Goal: Use online tool/utility: Utilize a website feature to perform a specific function

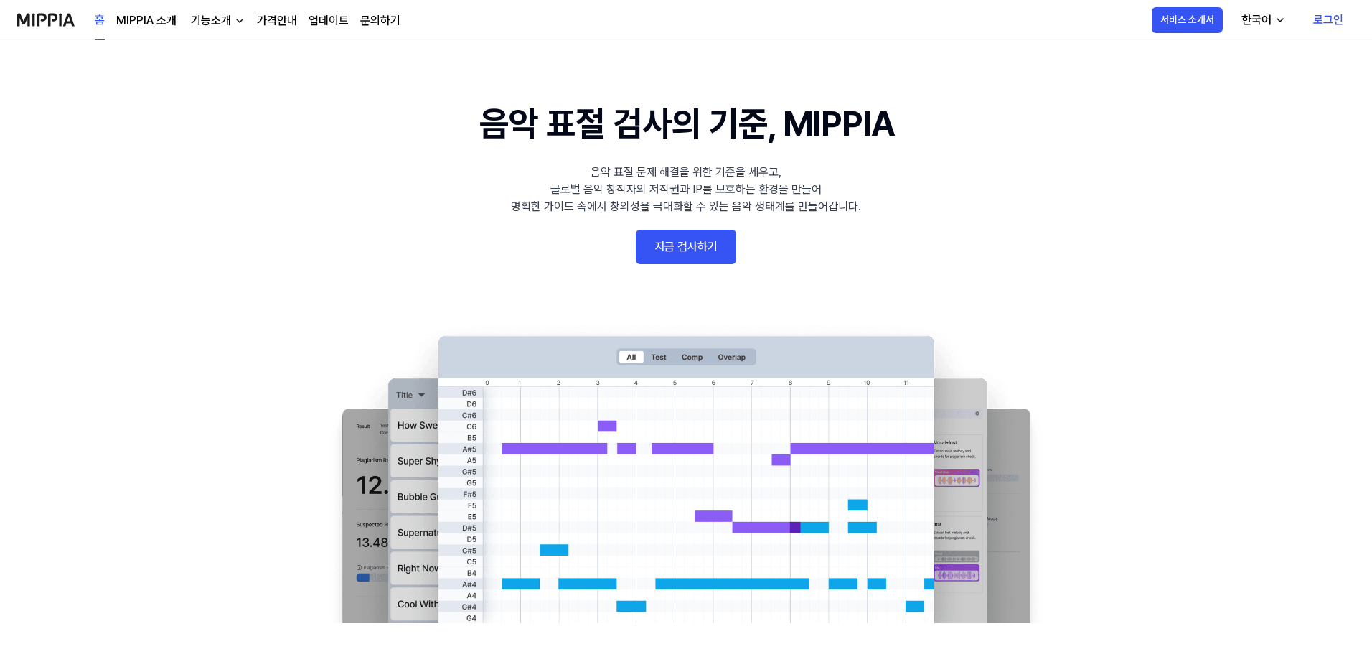
click at [1329, 17] on link "로그인" at bounding box center [1327, 20] width 53 height 40
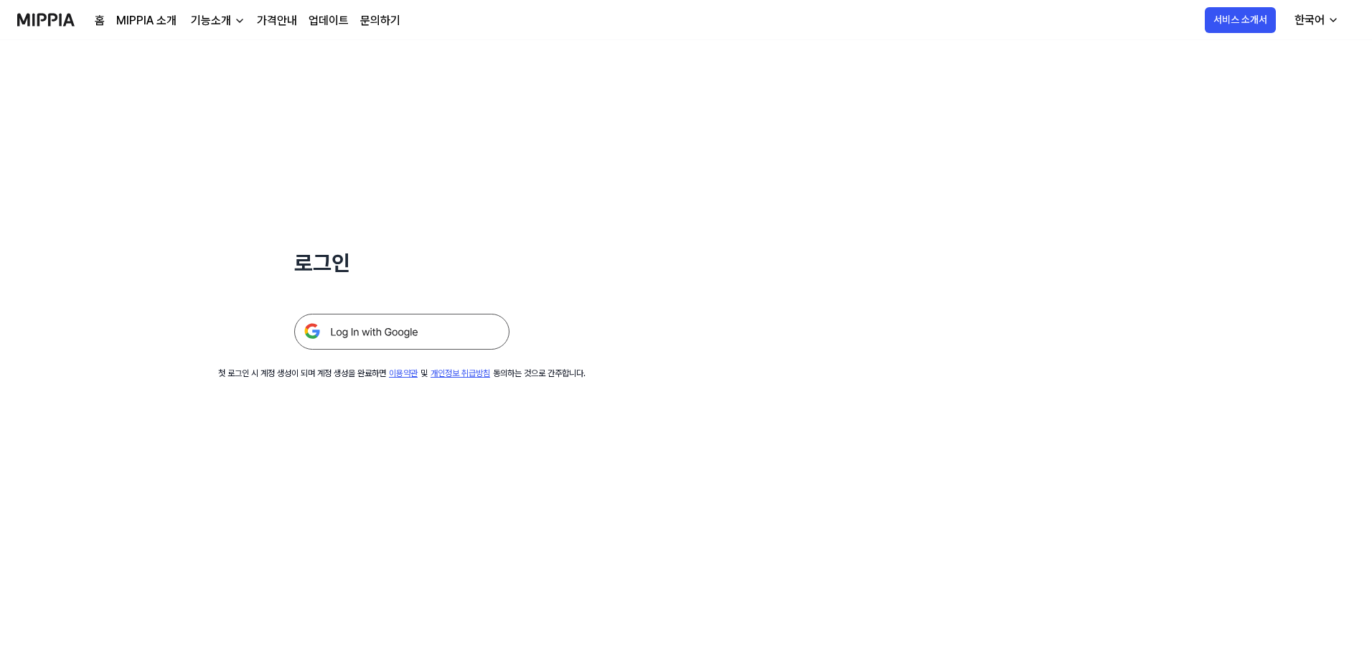
click at [443, 338] on img at bounding box center [401, 332] width 215 height 36
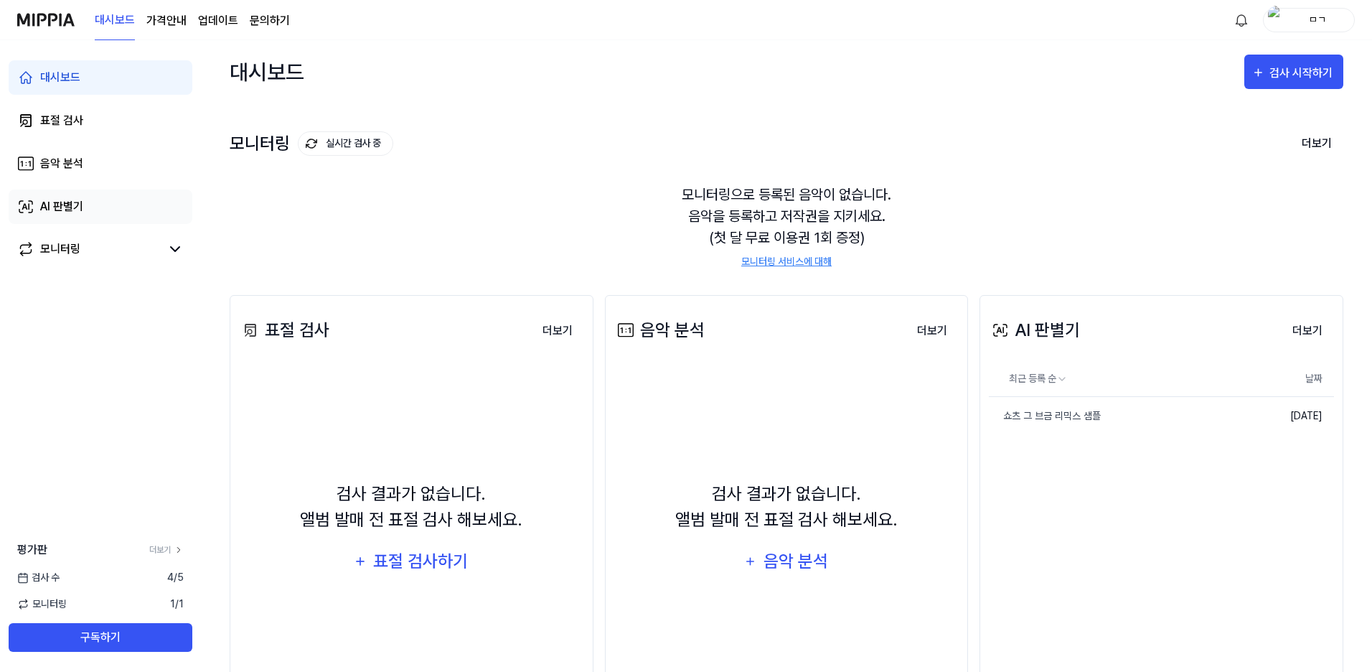
click at [94, 203] on link "AI 판별기" at bounding box center [101, 206] width 184 height 34
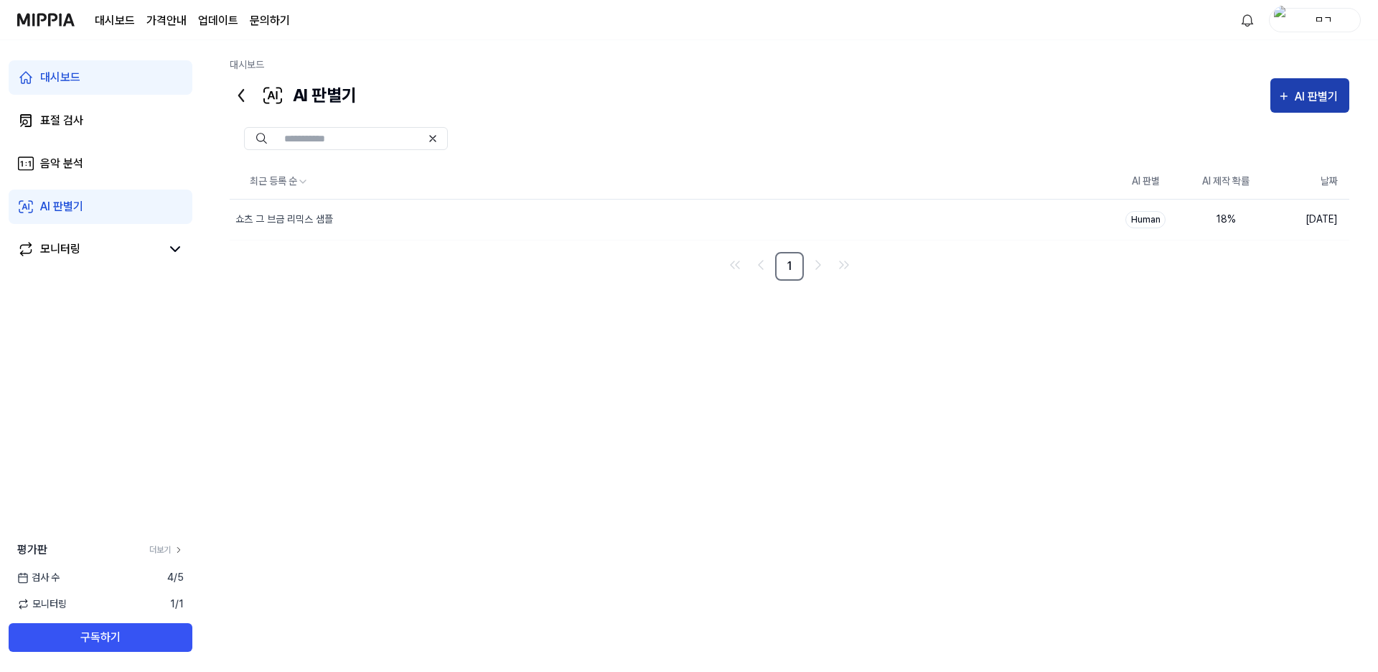
click at [1277, 88] on icon "button" at bounding box center [1283, 96] width 13 height 17
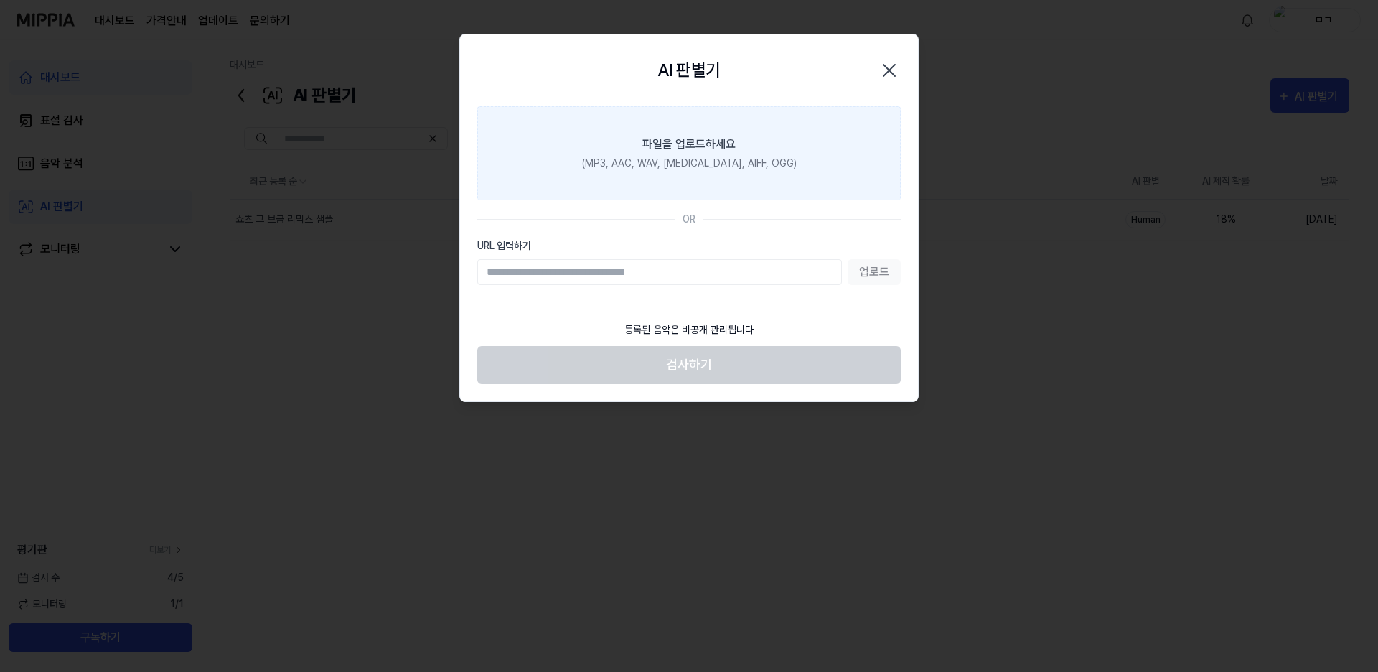
click at [699, 159] on div "(MP3, AAC, WAV, FLAC, AIFF, OGG)" at bounding box center [689, 163] width 215 height 15
click at [0, 0] on input "파일을 업로드하세요 (MP3, AAC, WAV, FLAC, AIFF, OGG)" at bounding box center [0, 0] width 0 height 0
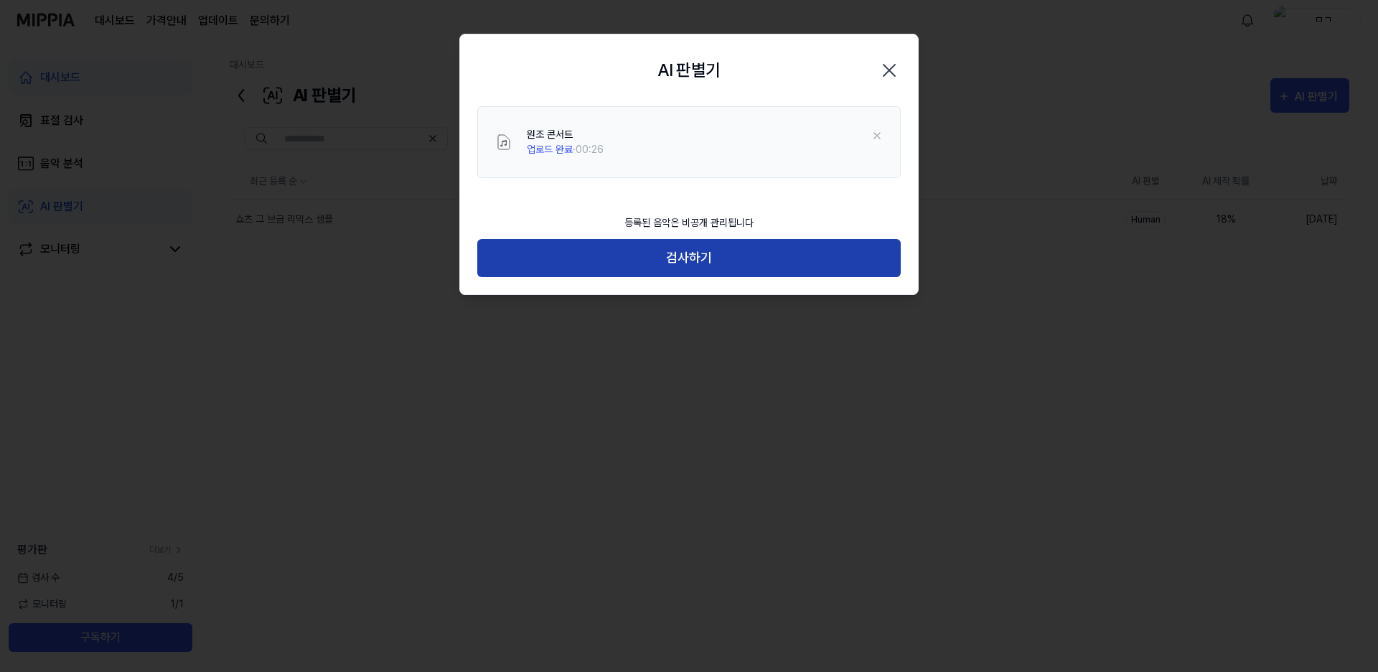
click at [661, 273] on button "검사하기" at bounding box center [688, 258] width 423 height 38
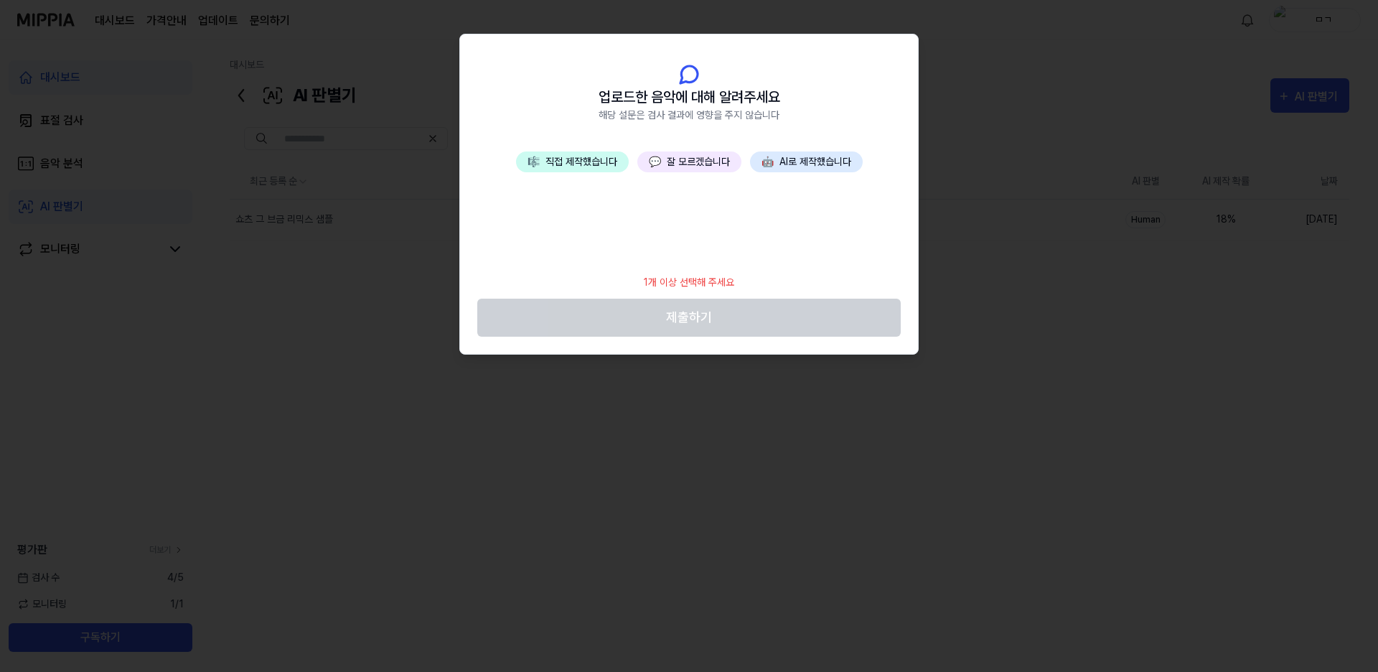
click at [684, 169] on button "💬 잘 모르겠습니다" at bounding box center [689, 161] width 104 height 21
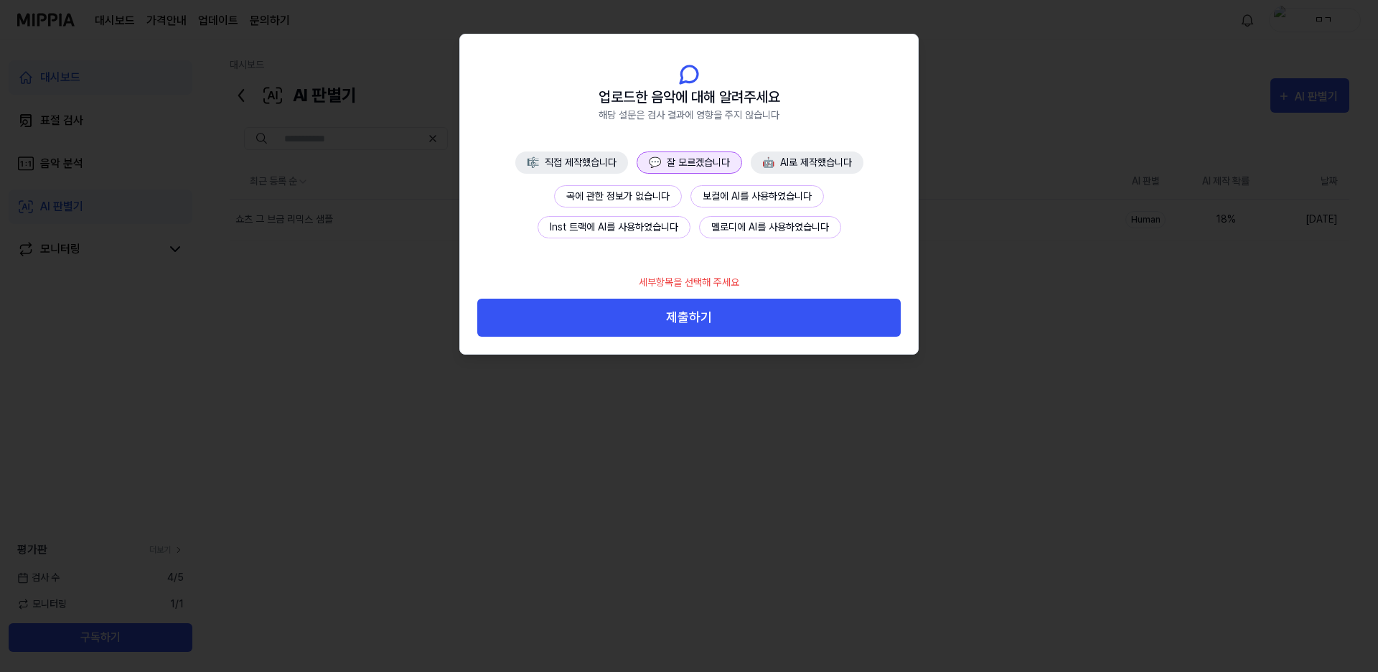
click at [692, 158] on button "💬 잘 모르겠습니다" at bounding box center [688, 162] width 105 height 22
click at [621, 198] on button "곡에 관한 정보가 없습니다" at bounding box center [618, 196] width 128 height 22
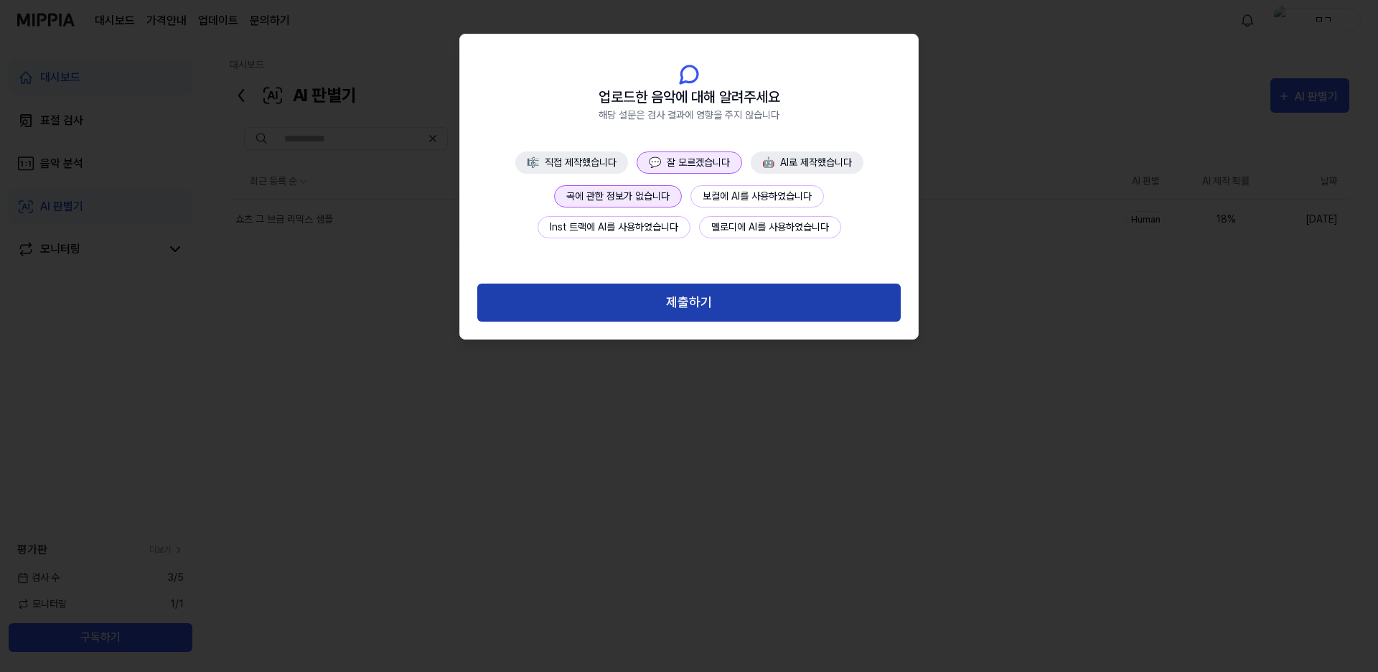
click at [722, 314] on button "제출하기" at bounding box center [688, 302] width 423 height 38
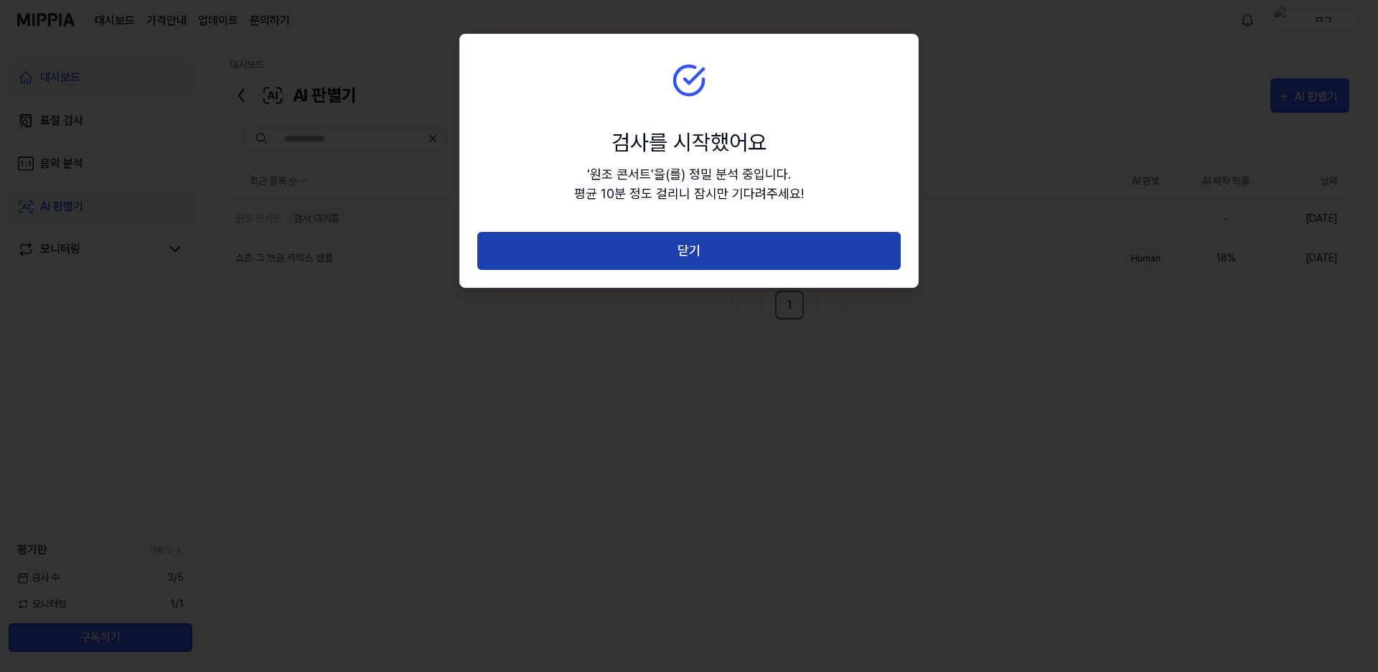
click at [707, 243] on button "닫기" at bounding box center [688, 251] width 423 height 38
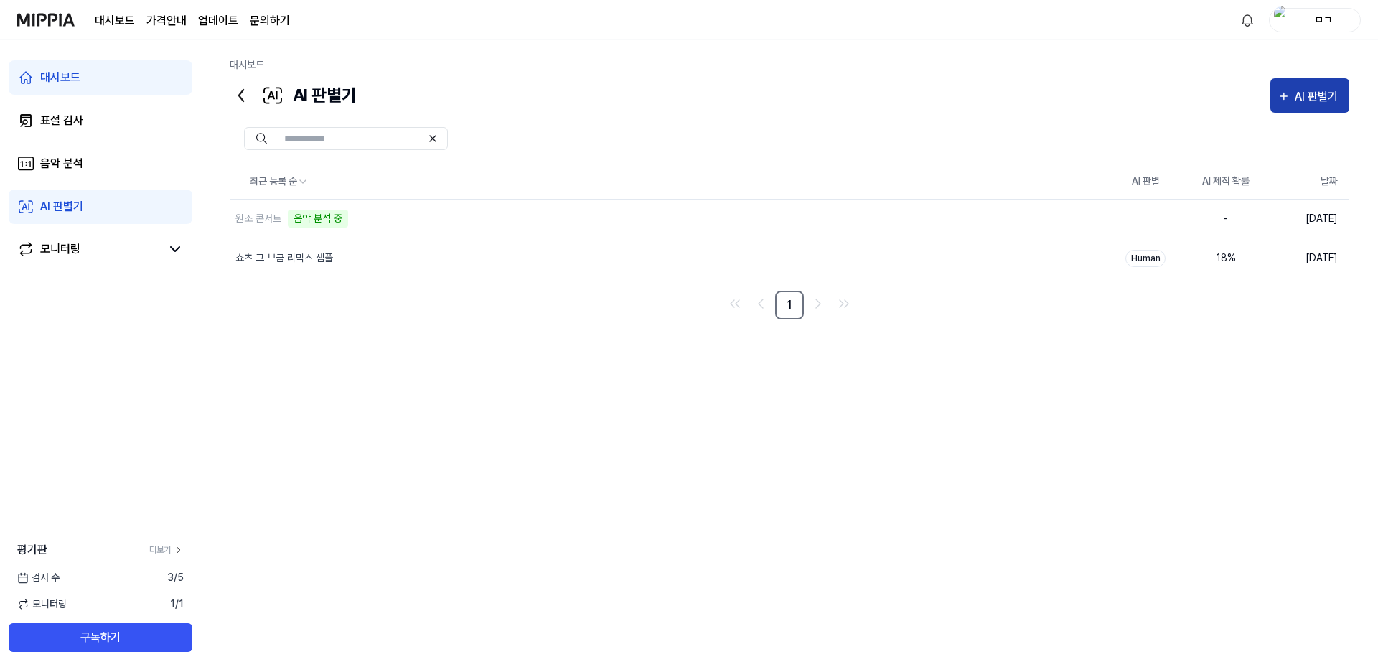
click at [1308, 80] on button "AI 판별기" at bounding box center [1309, 95] width 79 height 34
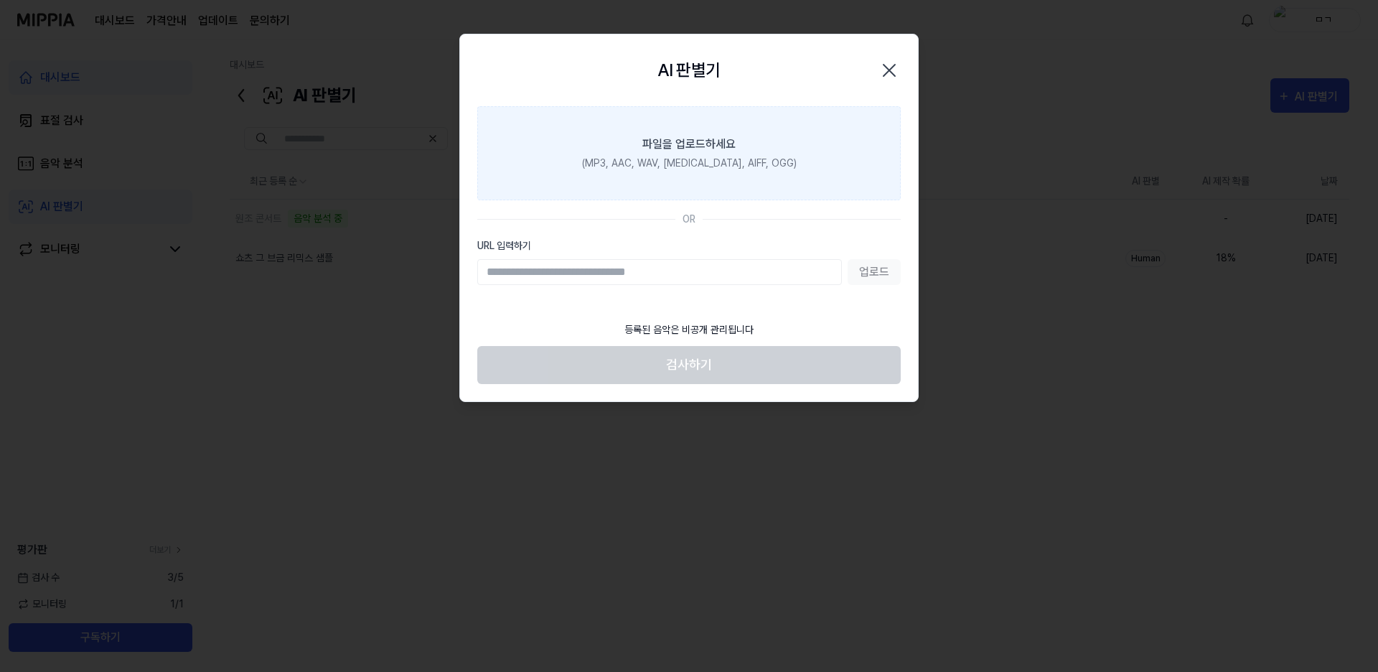
click at [646, 127] on label "파일을 업로드하세요 (MP3, AAC, WAV, FLAC, AIFF, OGG)" at bounding box center [688, 153] width 423 height 94
click at [0, 0] on input "파일을 업로드하세요 (MP3, AAC, WAV, FLAC, AIFF, OGG)" at bounding box center [0, 0] width 0 height 0
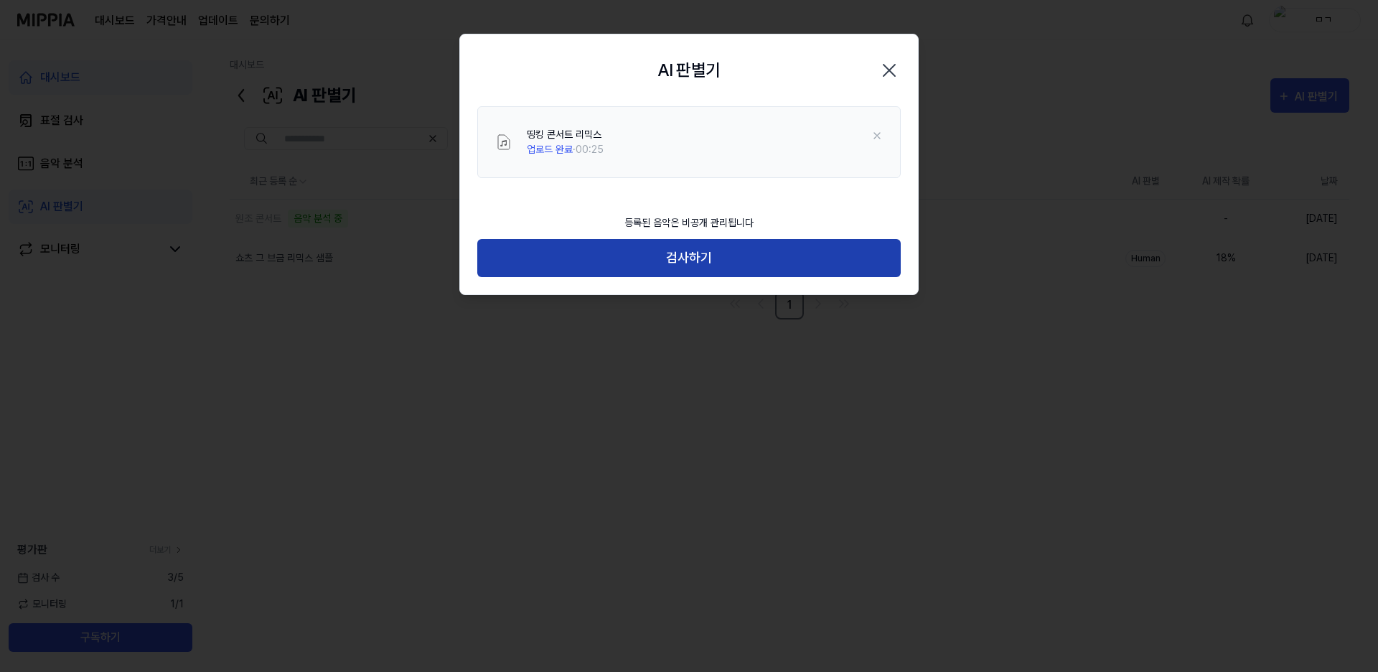
click at [682, 262] on button "검사하기" at bounding box center [688, 258] width 423 height 38
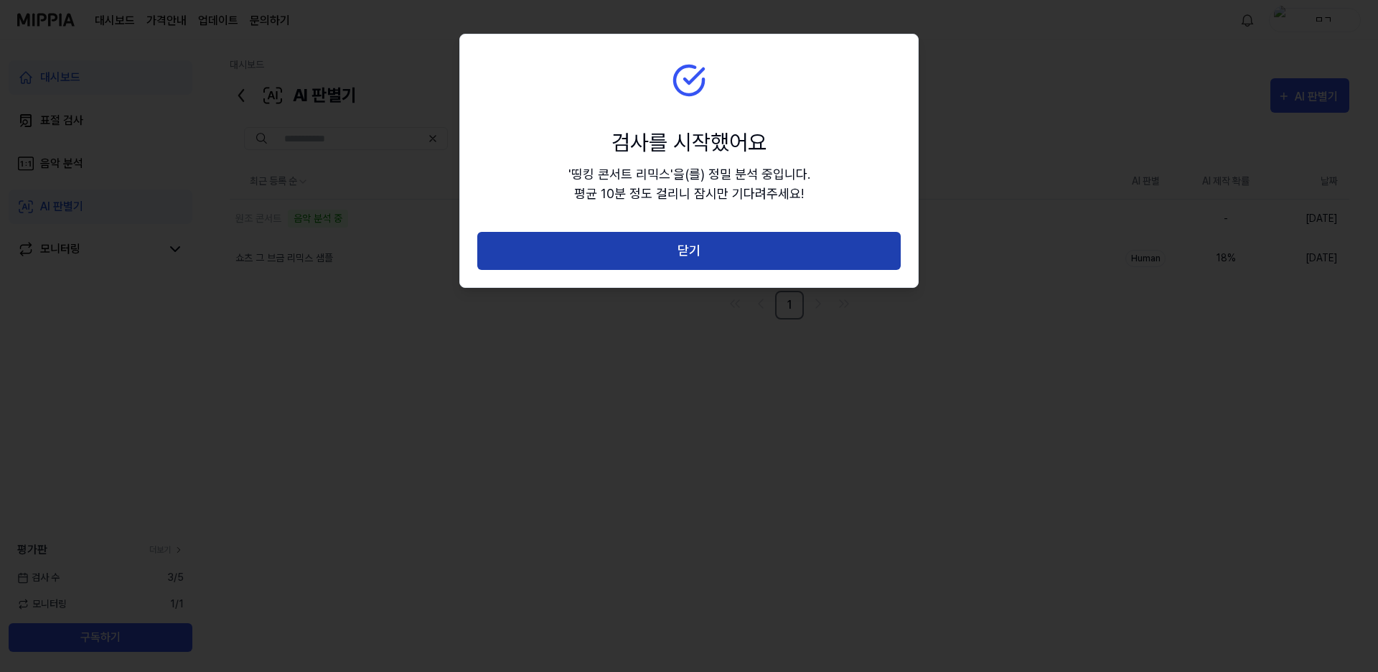
click at [669, 253] on button "닫기" at bounding box center [688, 251] width 423 height 38
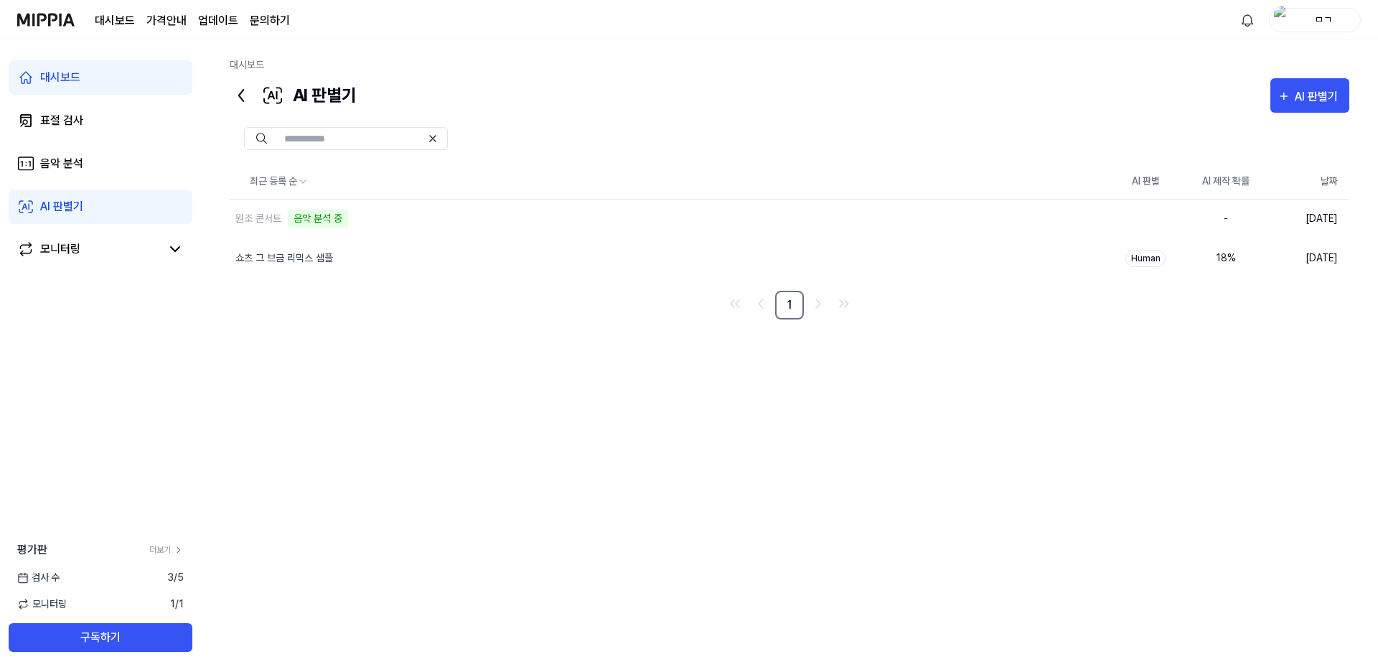
click at [84, 200] on link "AI 판별기" at bounding box center [101, 206] width 184 height 34
click at [85, 212] on link "AI 판별기" at bounding box center [101, 206] width 184 height 34
click at [68, 170] on div "음악 분석" at bounding box center [61, 163] width 43 height 17
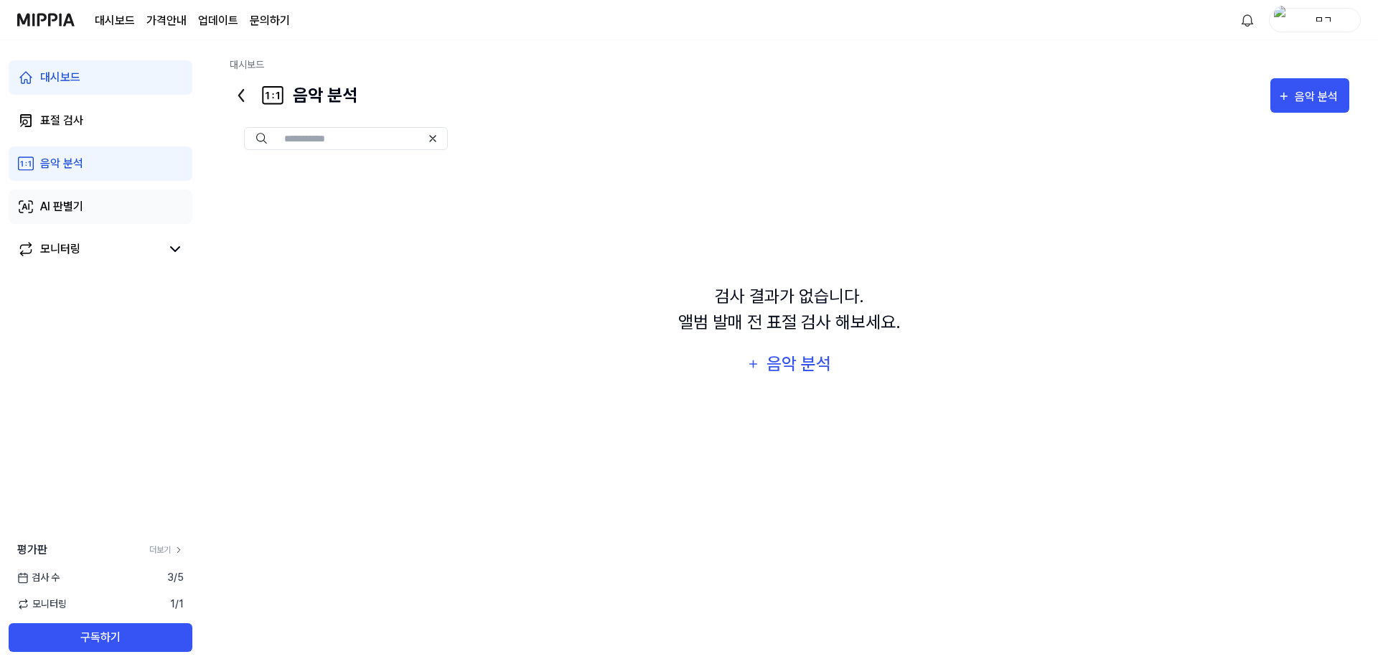
click at [65, 195] on link "AI 판별기" at bounding box center [101, 206] width 184 height 34
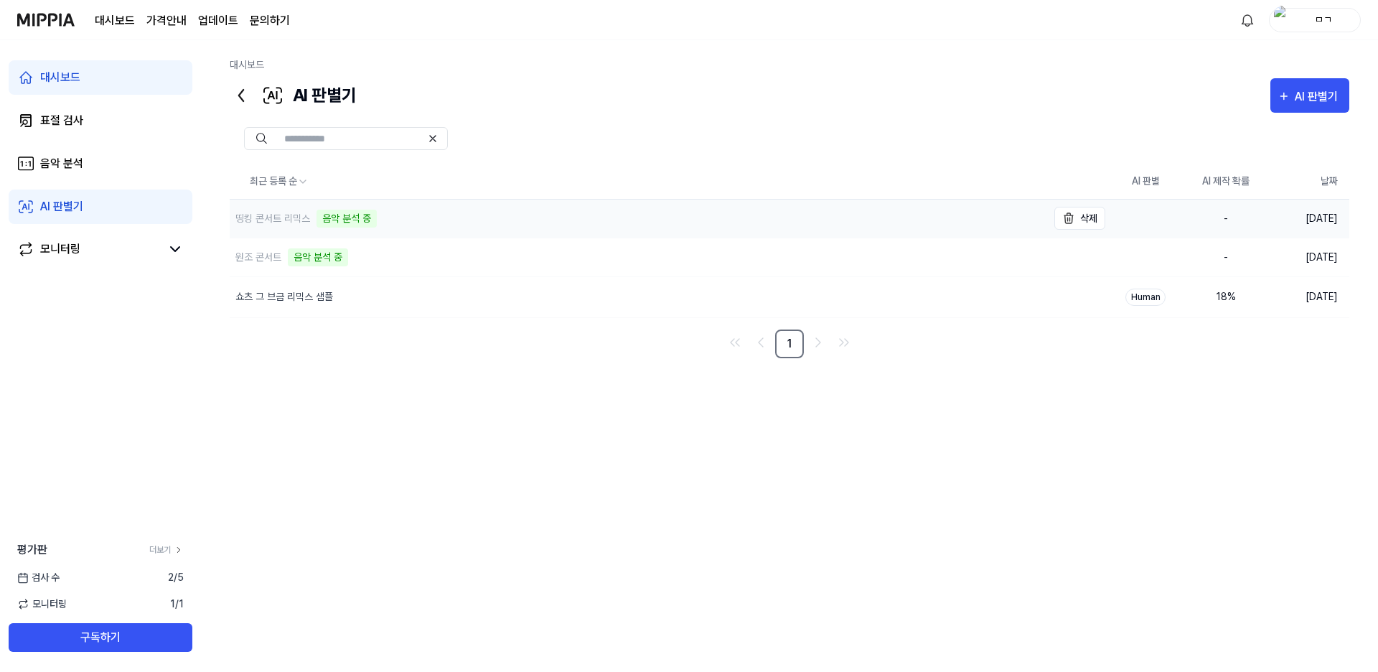
click at [357, 229] on div "띵킹 콘서트 리믹스 음악 분석 중" at bounding box center [638, 218] width 817 height 38
click at [359, 220] on div "음악 분석 중" at bounding box center [346, 218] width 60 height 18
click at [95, 263] on div "모니터링" at bounding box center [101, 249] width 184 height 34
click at [145, 255] on link "모니터링" at bounding box center [88, 248] width 143 height 17
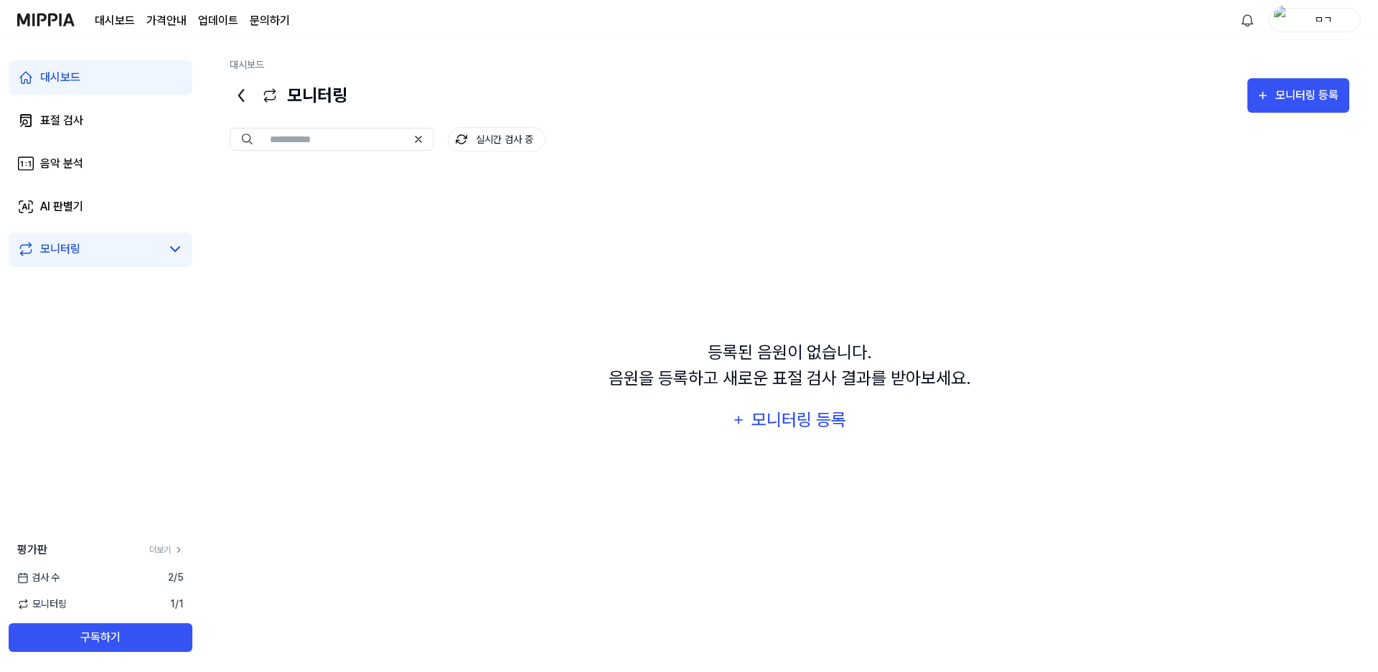
click at [176, 248] on icon at bounding box center [174, 248] width 17 height 17
click at [176, 248] on icon at bounding box center [175, 249] width 9 height 4
click at [179, 547] on icon at bounding box center [179, 550] width 10 height 10
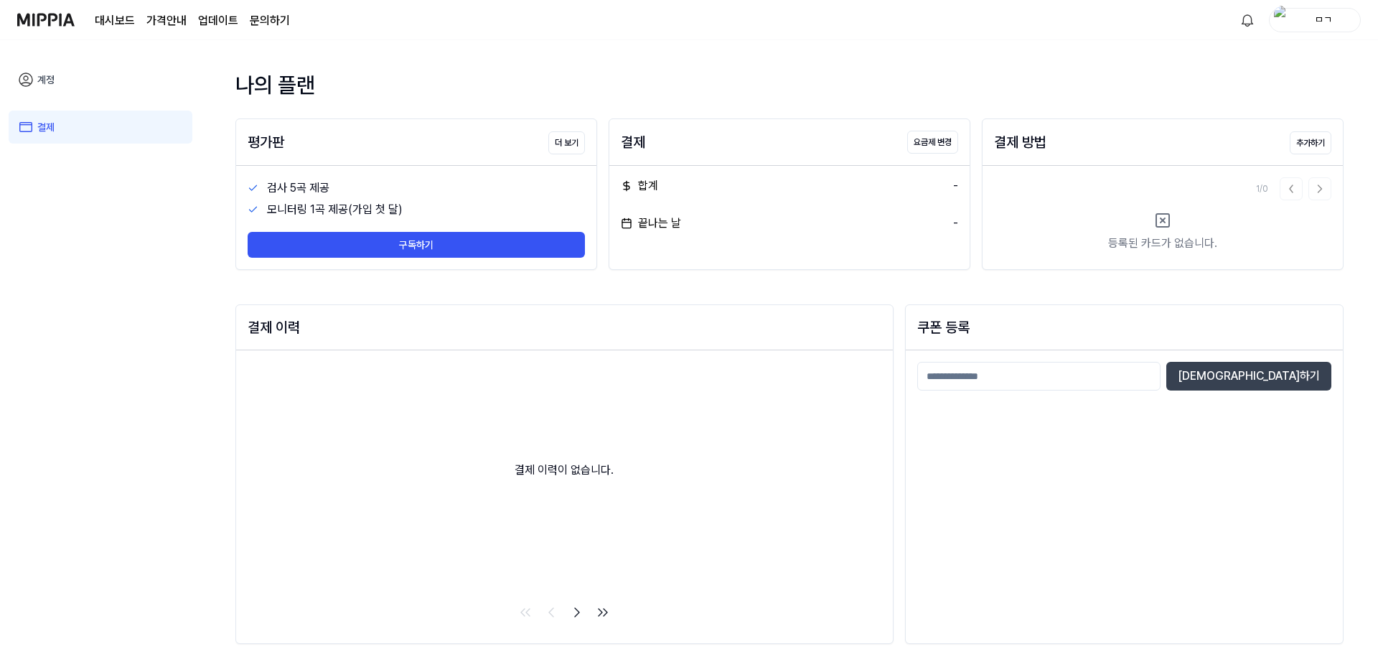
click at [43, 73] on link "계정" at bounding box center [101, 79] width 184 height 33
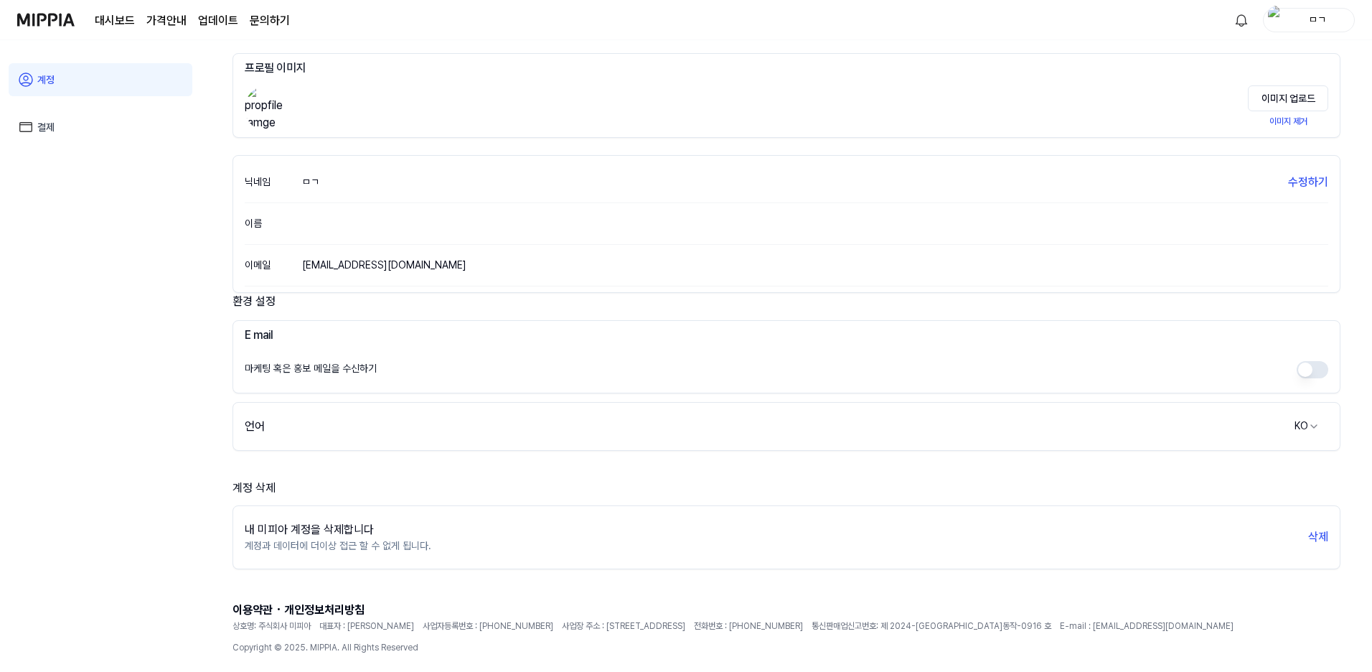
scroll to position [95, 0]
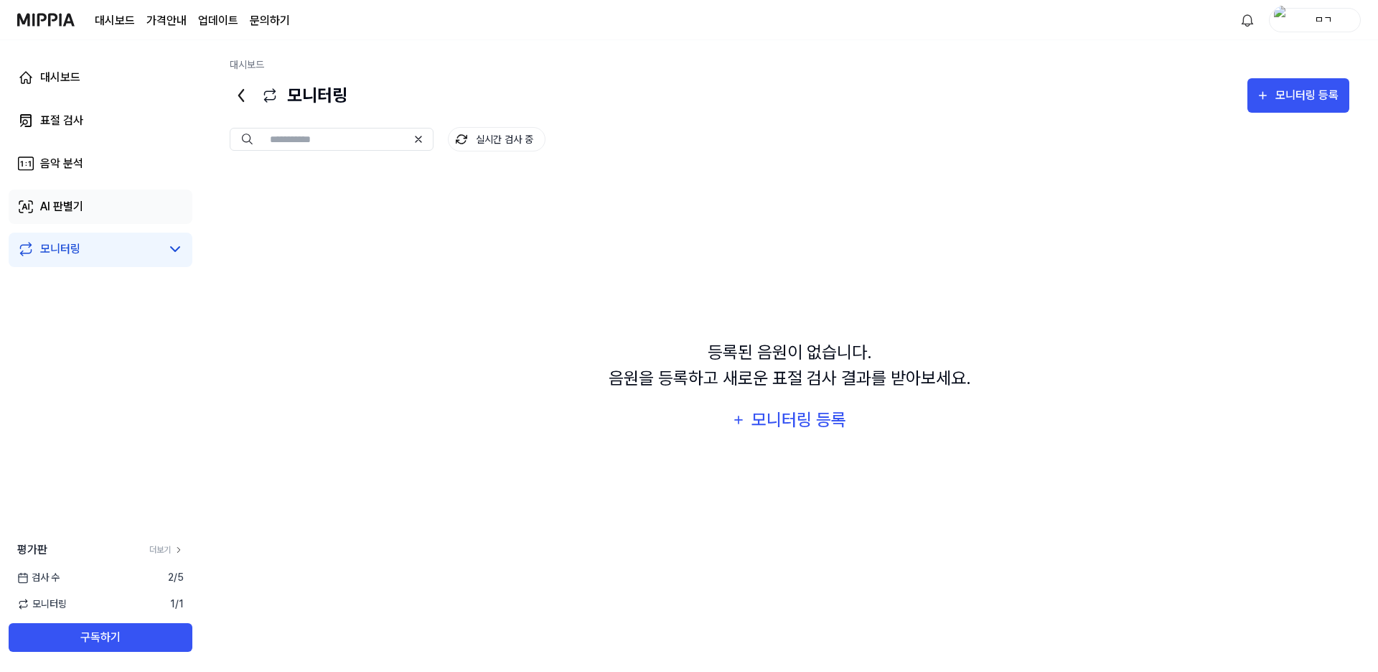
click at [46, 193] on link "AI 판별기" at bounding box center [101, 206] width 184 height 34
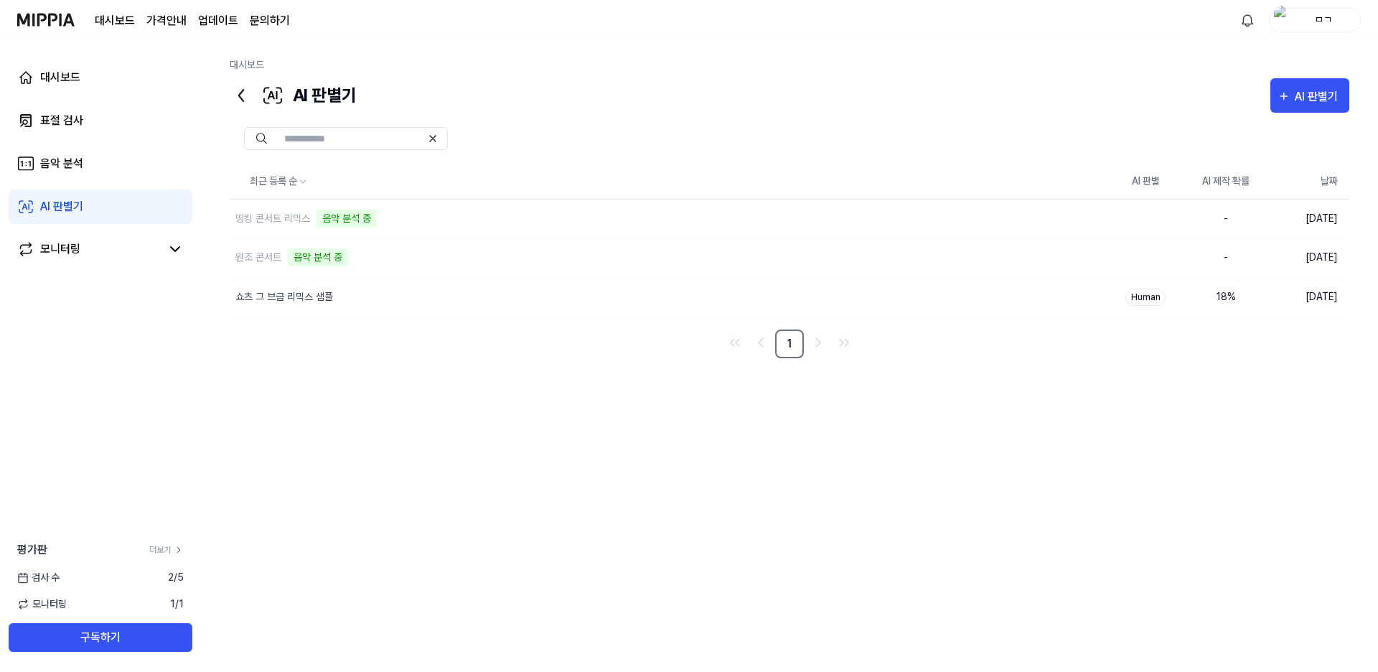
click at [84, 202] on link "AI 판별기" at bounding box center [101, 206] width 184 height 34
click at [331, 258] on div "음악 분석 중" at bounding box center [318, 257] width 60 height 18
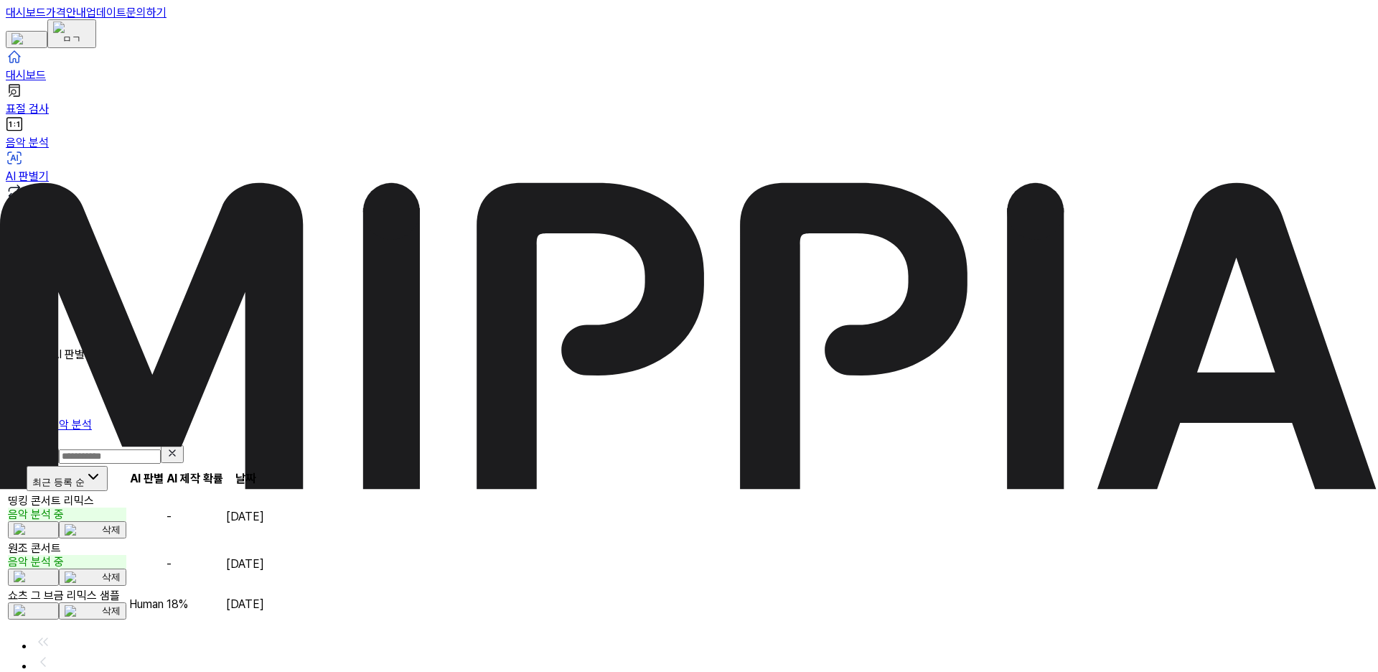
click at [126, 507] on div "음악 분석 중" at bounding box center [67, 514] width 118 height 14
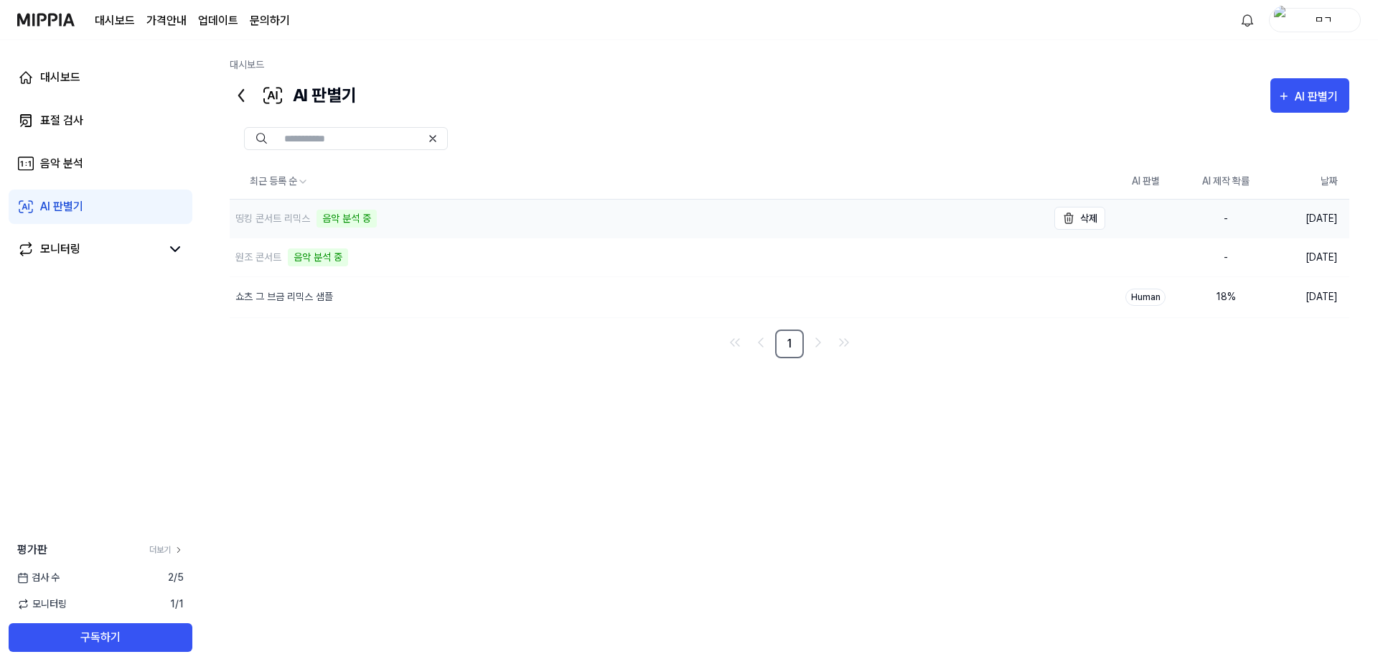
click at [293, 220] on div "띵킹 콘서트 리믹스" at bounding box center [272, 218] width 75 height 15
click at [283, 255] on div "원조 콘서트 음악 분석 중" at bounding box center [289, 257] width 118 height 18
click at [268, 265] on div "원조 콘서트 음악 분석 중" at bounding box center [289, 257] width 118 height 18
click at [317, 267] on div "원조 콘서트 음악 분석 중" at bounding box center [638, 257] width 817 height 38
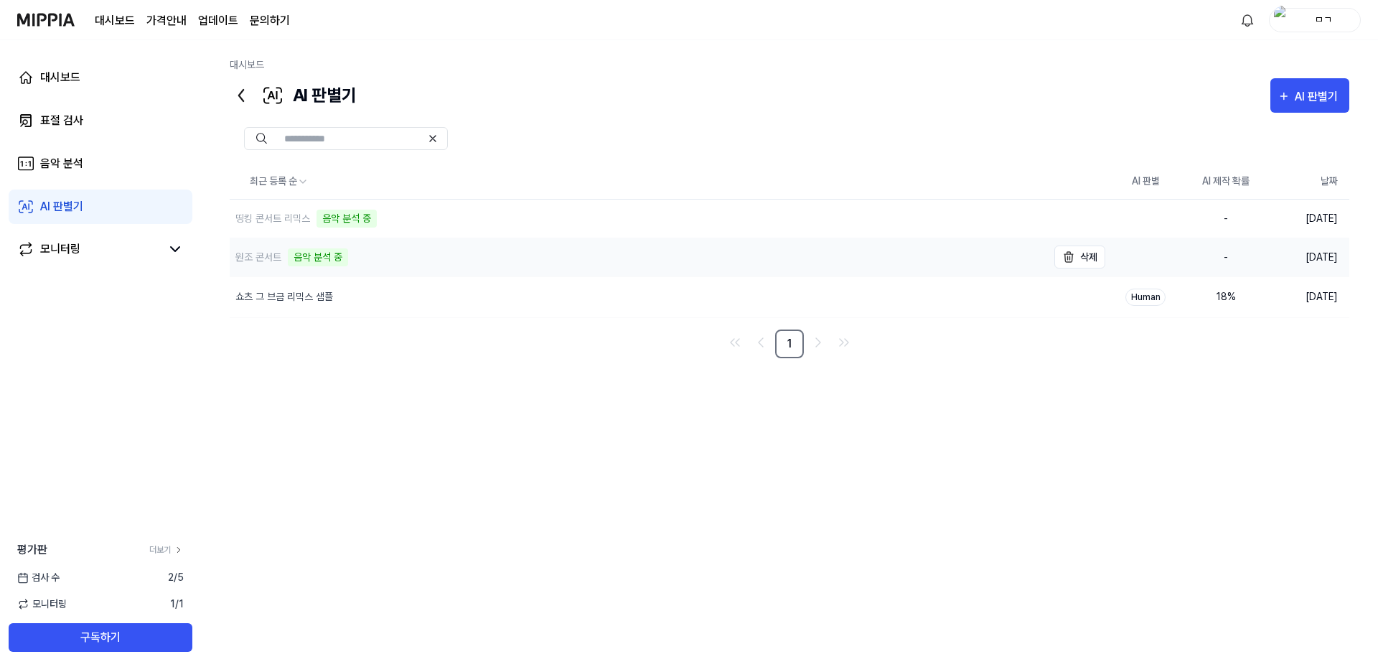
drag, startPoint x: 320, startPoint y: 267, endPoint x: 329, endPoint y: 257, distance: 13.7
click at [321, 267] on div "원조 콘서트 음악 분석 중" at bounding box center [638, 257] width 817 height 38
click at [349, 225] on div "음악 분석 중" at bounding box center [346, 218] width 60 height 18
click at [357, 219] on div "음악 분석 중" at bounding box center [346, 218] width 60 height 18
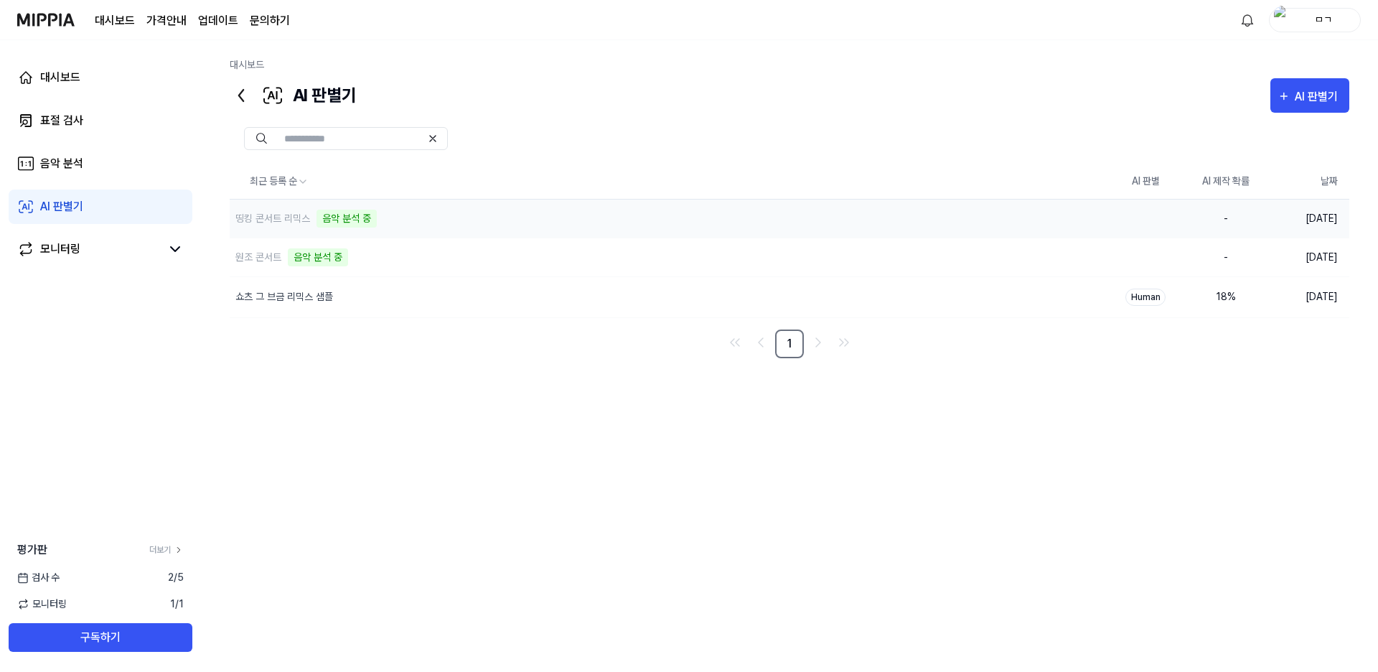
click at [1230, 218] on td "-" at bounding box center [1225, 218] width 80 height 39
click at [1233, 248] on td "-" at bounding box center [1225, 256] width 80 height 39
drag, startPoint x: 368, startPoint y: 93, endPoint x: 302, endPoint y: 95, distance: 66.0
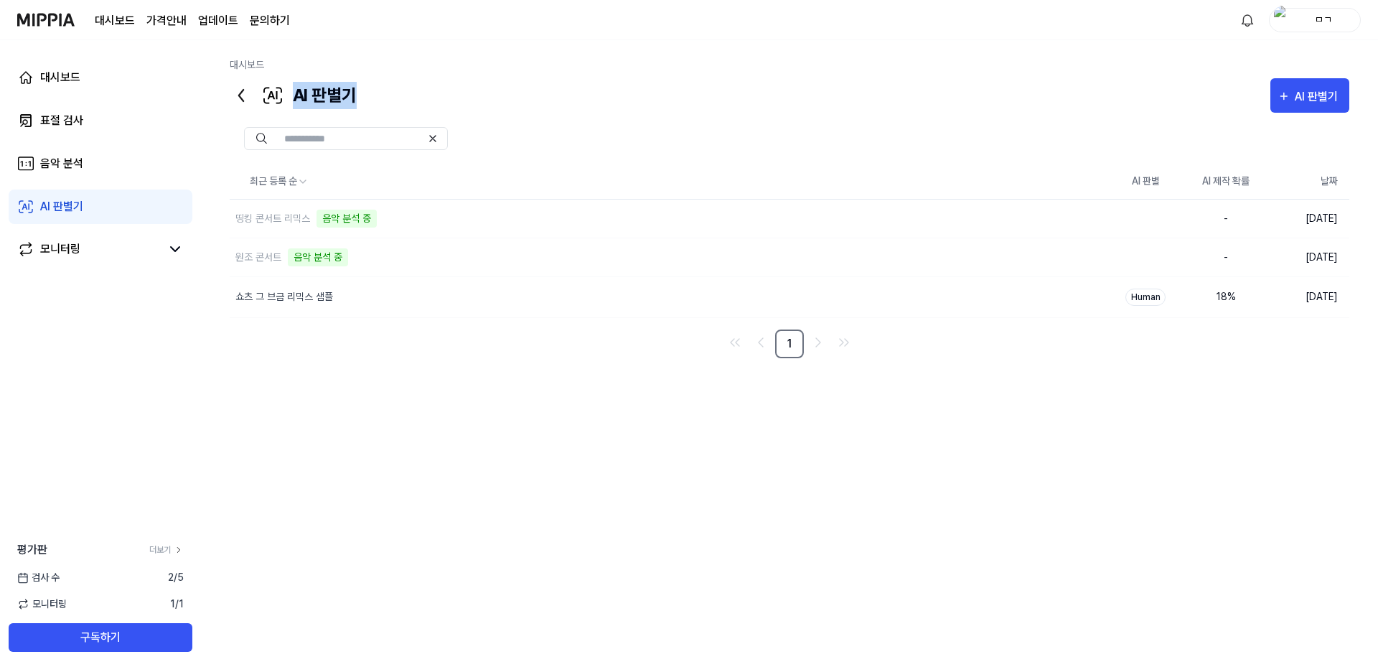
click at [297, 95] on div "AI 판별기 AI 판별기" at bounding box center [789, 95] width 1119 height 34
click at [931, 19] on div "대시보드 가격안내 업데이트 문의하기 ㅁㄱ" at bounding box center [688, 19] width 1343 height 39
